Goal: Information Seeking & Learning: Find specific fact

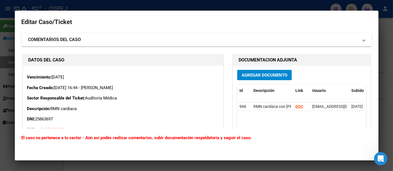
click at [184, 6] on div at bounding box center [196, 85] width 393 height 171
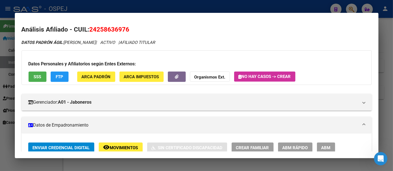
click at [117, 6] on div at bounding box center [196, 85] width 393 height 171
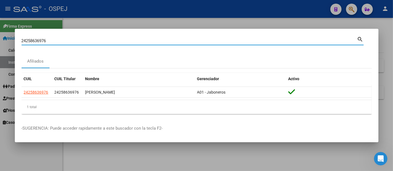
click at [71, 41] on input "24258636976" at bounding box center [190, 40] width 336 height 5
type input "2"
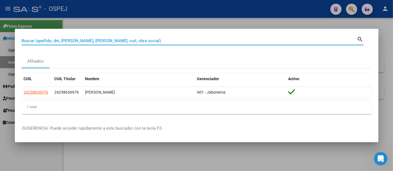
paste input "33932722"
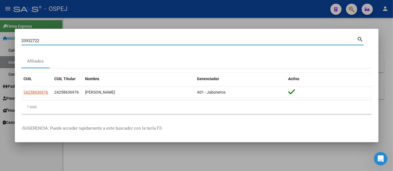
type input "33932722"
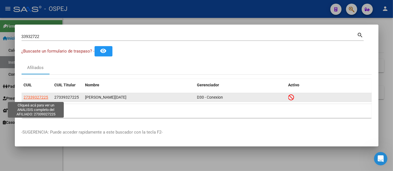
click at [32, 96] on span "27339327225" at bounding box center [36, 97] width 25 height 4
type textarea "27339327225"
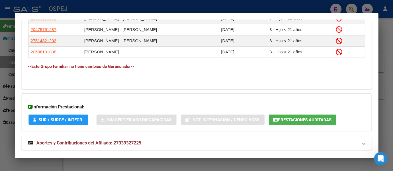
scroll to position [361, 0]
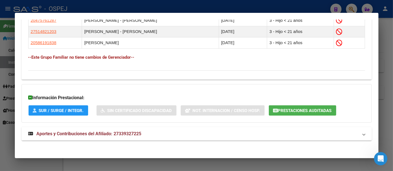
click at [126, 133] on span "Aportes y Contribuciones del Afiliado: 27339327225" at bounding box center [89, 133] width 105 height 5
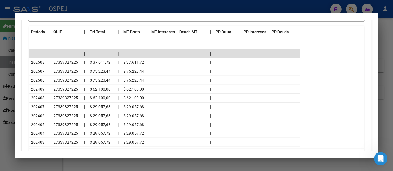
scroll to position [578, 0]
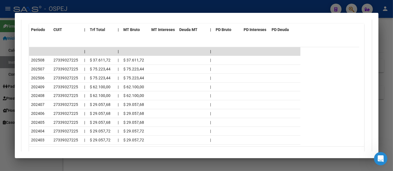
click at [199, 6] on div at bounding box center [196, 85] width 393 height 171
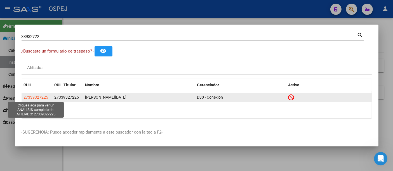
click at [34, 96] on span "27339327225" at bounding box center [36, 97] width 25 height 4
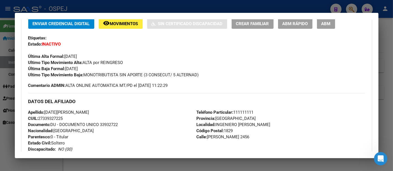
scroll to position [155, 0]
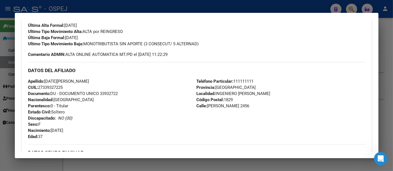
drag, startPoint x: 45, startPoint y: 80, endPoint x: 64, endPoint y: 84, distance: 18.9
click at [64, 84] on div "Apellido: [DATE][PERSON_NAME]: 27339327225 Documento: DU - DOCUMENTO UNICO 3393…" at bounding box center [112, 109] width 168 height 62
click at [107, 81] on div "Apellido: [DATE][PERSON_NAME]: 27339327225 Documento: DU - DOCUMENTO UNICO 3393…" at bounding box center [112, 109] width 168 height 62
drag, startPoint x: 45, startPoint y: 81, endPoint x: 77, endPoint y: 88, distance: 32.6
click at [77, 88] on div "Apellido: [DATE][PERSON_NAME]: 27339327225 Documento: DU - DOCUMENTO UNICO 3393…" at bounding box center [112, 109] width 168 height 62
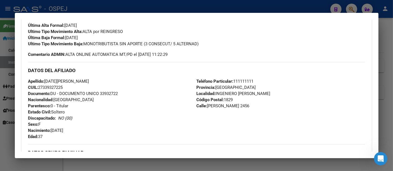
copy div "[DATE][PERSON_NAME]: 27339327225"
click at [91, 103] on div "Apellido: [DATE][PERSON_NAME]: 27339327225 Documento: DU - DOCUMENTO UNICO 3393…" at bounding box center [112, 109] width 168 height 62
click at [51, 87] on span "CUIL: 27339327225" at bounding box center [45, 87] width 35 height 5
copy span "27339327225"
